Goal: Entertainment & Leisure: Consume media (video, audio)

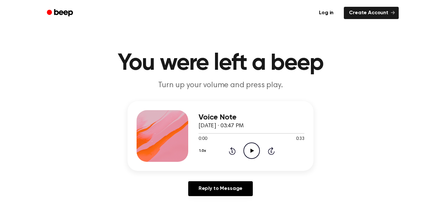
click at [253, 147] on icon "Play Audio" at bounding box center [251, 150] width 16 height 16
click at [257, 148] on icon "Pause Audio" at bounding box center [251, 150] width 16 height 16
click at [251, 151] on icon at bounding box center [252, 150] width 4 height 4
click at [243, 161] on div "Voice Note [DATE] · 03:47 PM 0:13 0:33 Your browser does not support the [objec…" at bounding box center [251, 136] width 106 height 52
click at [256, 152] on icon "Pause Audio" at bounding box center [251, 150] width 16 height 16
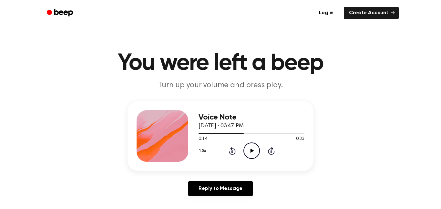
click at [258, 153] on icon "Play Audio" at bounding box center [251, 150] width 16 height 16
click at [257, 150] on icon "Pause Audio" at bounding box center [251, 150] width 16 height 16
click at [261, 133] on div at bounding box center [238, 133] width 81 height 1
click at [249, 156] on icon "Play Audio" at bounding box center [251, 150] width 16 height 16
click at [267, 133] on div at bounding box center [235, 133] width 75 height 1
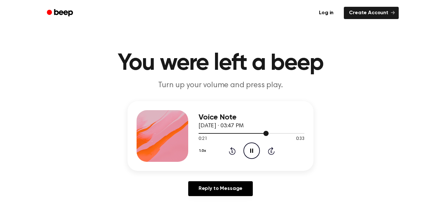
click at [246, 151] on icon "Pause Audio" at bounding box center [251, 150] width 16 height 16
click at [247, 135] on div at bounding box center [251, 132] width 106 height 5
click at [240, 132] on div at bounding box center [251, 132] width 106 height 5
click at [249, 152] on icon "Play Audio" at bounding box center [251, 150] width 16 height 16
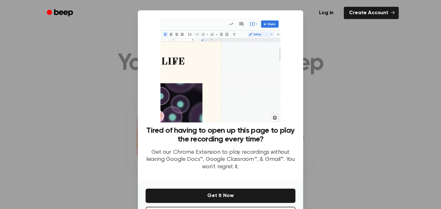
scroll to position [26, 0]
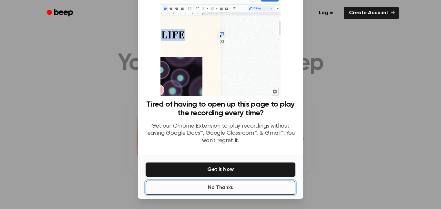
click at [259, 186] on button "No Thanks" at bounding box center [221, 187] width 150 height 14
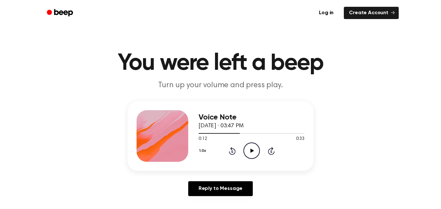
click at [250, 155] on icon "Play Audio" at bounding box center [251, 150] width 16 height 16
click at [252, 149] on icon "Pause Audio" at bounding box center [251, 150] width 16 height 16
click at [255, 152] on icon "Play Audio" at bounding box center [251, 150] width 16 height 16
click at [255, 151] on icon "Play Audio" at bounding box center [251, 150] width 16 height 16
click at [250, 154] on icon "Pause Audio" at bounding box center [251, 150] width 16 height 16
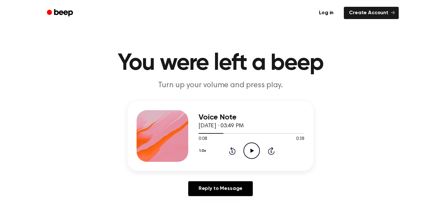
click at [247, 154] on icon "Play Audio" at bounding box center [251, 150] width 16 height 16
click at [247, 154] on icon "Pause Audio" at bounding box center [251, 150] width 16 height 16
click at [256, 152] on icon "Play Audio" at bounding box center [251, 150] width 16 height 16
click at [253, 155] on icon "Play Audio" at bounding box center [251, 150] width 16 height 16
